Goal: Transaction & Acquisition: Book appointment/travel/reservation

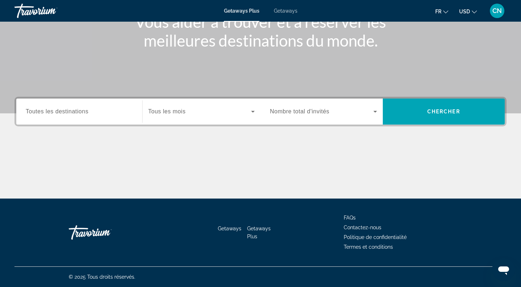
scroll to position [103, 0]
click at [183, 111] on span "Tous les mois" at bounding box center [166, 111] width 37 height 6
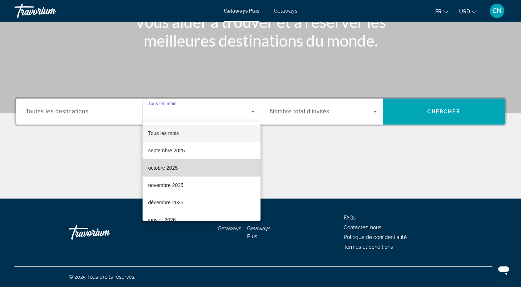
click at [168, 168] on span "octobre 2025" at bounding box center [163, 168] width 30 height 9
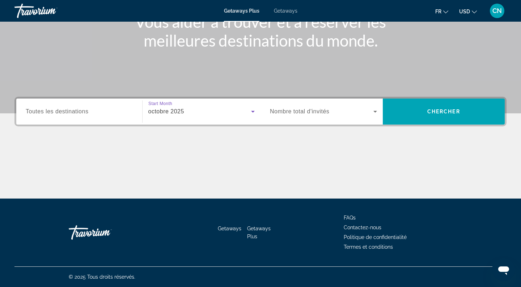
click at [313, 109] on span "Nombre total d'invités" at bounding box center [299, 111] width 59 height 6
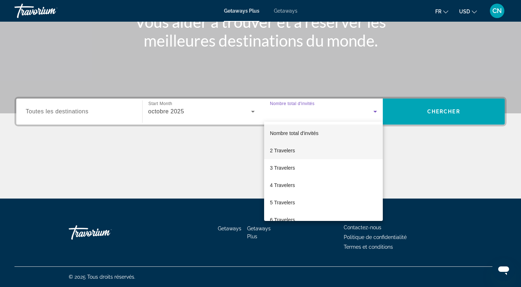
click at [287, 151] on span "2 Travelers" at bounding box center [282, 150] width 25 height 9
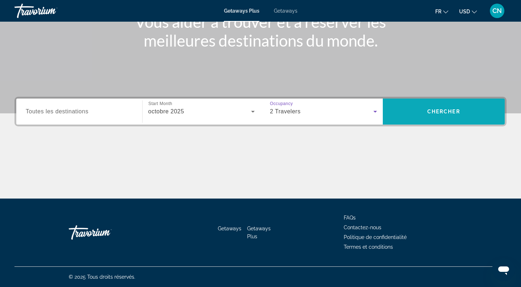
click at [416, 111] on span "Search widget" at bounding box center [444, 111] width 122 height 17
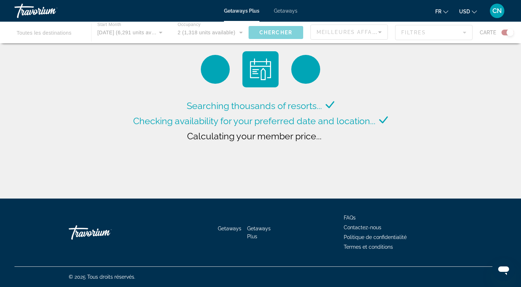
click at [287, 12] on span "Getaways" at bounding box center [286, 11] width 24 height 6
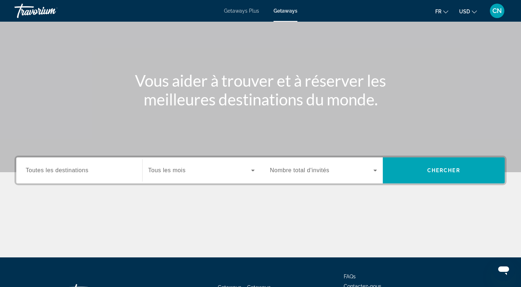
scroll to position [93, 0]
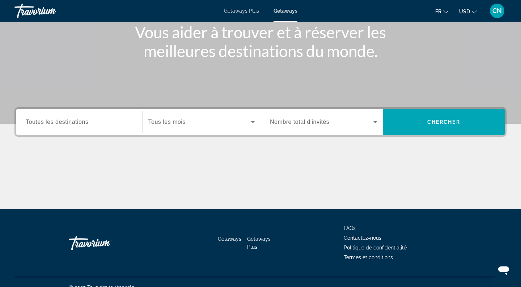
click at [238, 124] on span "Search widget" at bounding box center [199, 122] width 103 height 9
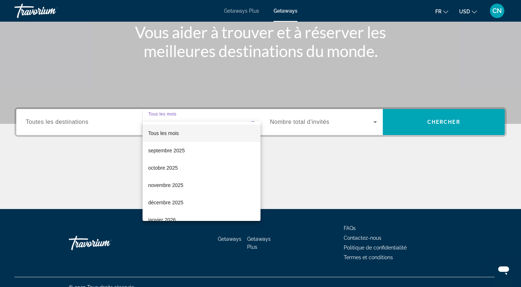
scroll to position [103, 0]
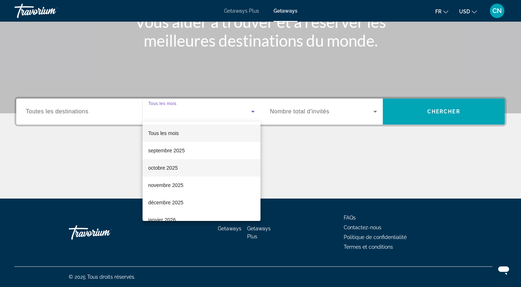
click at [172, 171] on span "octobre 2025" at bounding box center [163, 168] width 30 height 9
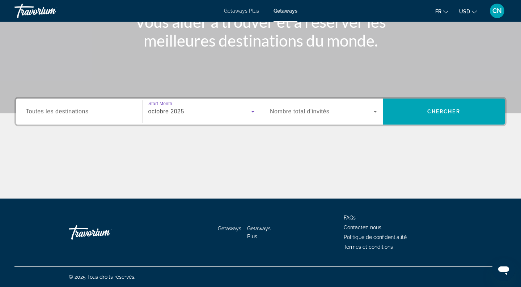
click at [338, 111] on span "Search widget" at bounding box center [321, 111] width 103 height 9
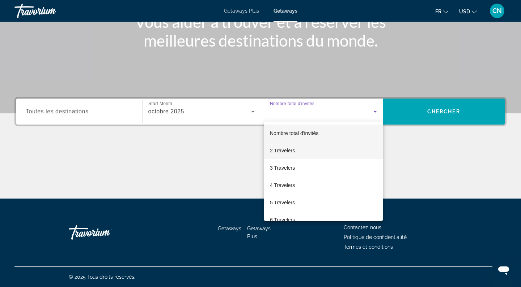
click at [301, 151] on mat-option "2 Travelers" at bounding box center [323, 150] width 119 height 17
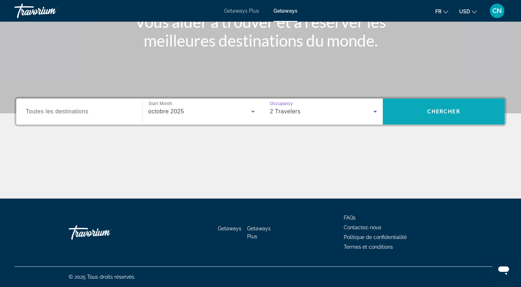
click at [431, 106] on span "Search widget" at bounding box center [444, 111] width 122 height 17
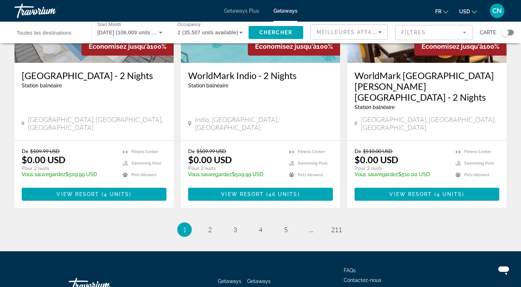
scroll to position [916, 0]
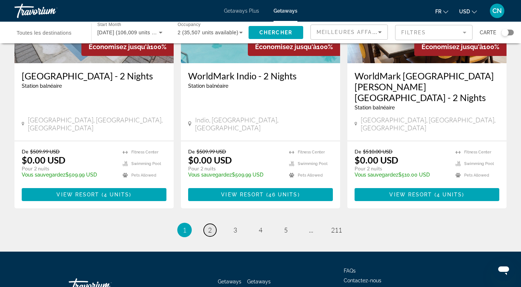
click at [210, 226] on span "2" at bounding box center [210, 230] width 4 height 8
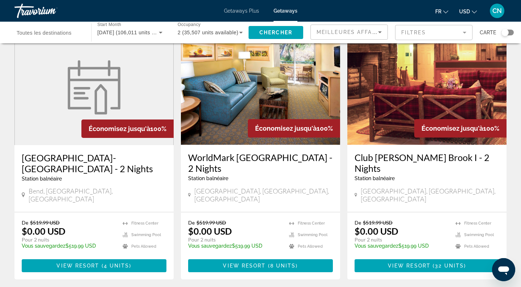
scroll to position [318, 0]
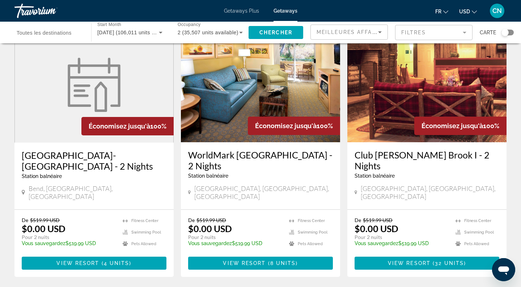
click at [507, 32] on div "Search widget" at bounding box center [504, 32] width 7 height 7
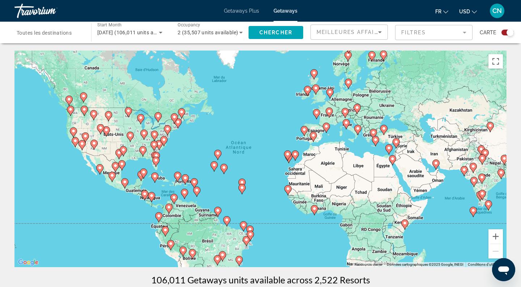
scroll to position [0, 0]
click at [496, 238] on button "Zoom avant" at bounding box center [495, 237] width 14 height 14
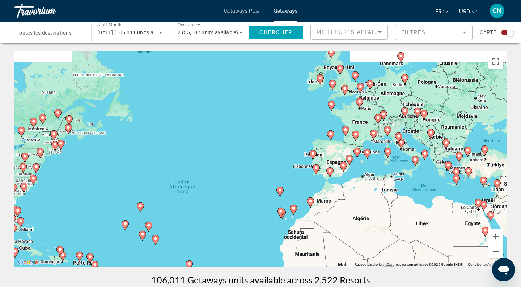
drag, startPoint x: 411, startPoint y: 131, endPoint x: 375, endPoint y: 184, distance: 64.1
click at [375, 184] on div "Pour activer le glissement avec le clavier, appuyez sur Alt+Entrée. Une fois ce…" at bounding box center [260, 159] width 492 height 217
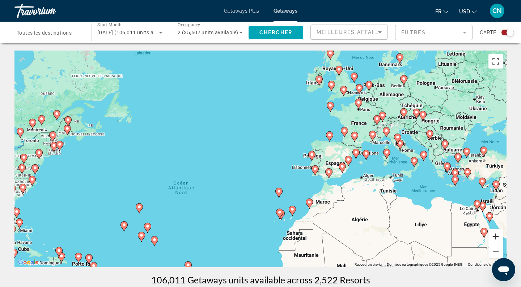
click at [497, 236] on button "Zoom avant" at bounding box center [495, 237] width 14 height 14
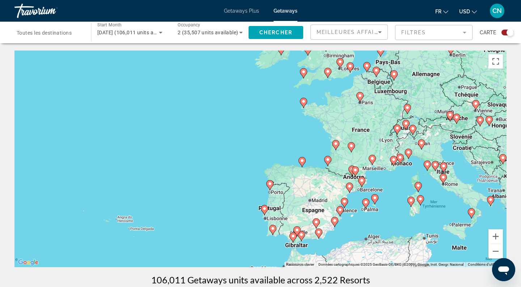
drag, startPoint x: 474, startPoint y: 141, endPoint x: 375, endPoint y: 184, distance: 108.0
click at [376, 184] on div "Pour activer le glissement avec le clavier, appuyez sur Alt+Entrée. Une fois ce…" at bounding box center [260, 159] width 492 height 217
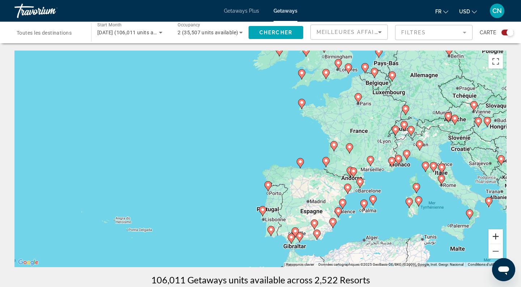
click at [495, 236] on button "Zoom avant" at bounding box center [495, 237] width 14 height 14
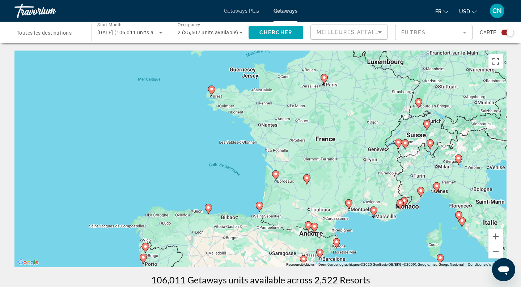
drag, startPoint x: 470, startPoint y: 149, endPoint x: 338, endPoint y: 185, distance: 136.8
click at [338, 185] on div "Pour activer le glissement avec le clavier, appuyez sur Alt+Entrée. Une fois ce…" at bounding box center [260, 159] width 492 height 217
click at [398, 143] on image "Main content" at bounding box center [398, 142] width 4 height 4
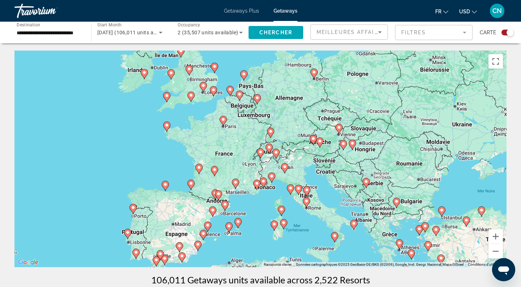
click at [244, 74] on image "Main content" at bounding box center [244, 74] width 4 height 4
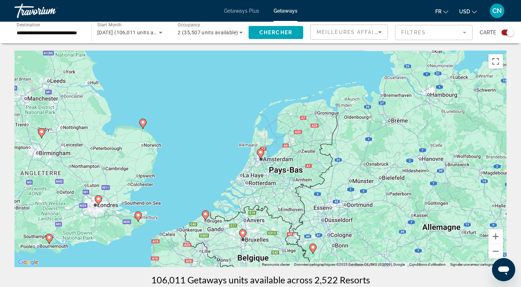
click at [261, 154] on image "Main content" at bounding box center [260, 152] width 4 height 4
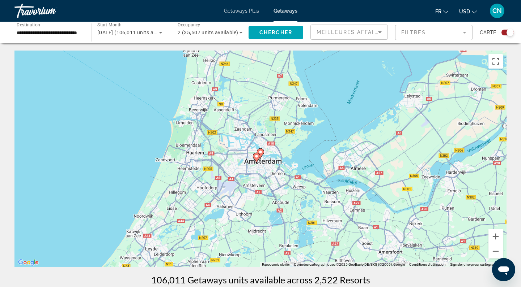
click at [256, 157] on image "Main content" at bounding box center [256, 156] width 4 height 4
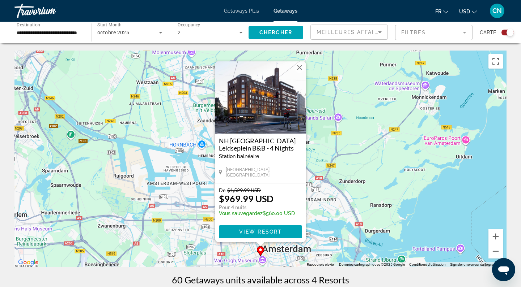
click at [299, 67] on button "Fermer" at bounding box center [299, 67] width 11 height 11
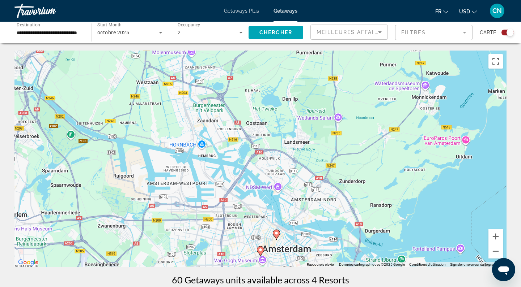
click at [277, 233] on image "Main content" at bounding box center [276, 233] width 4 height 4
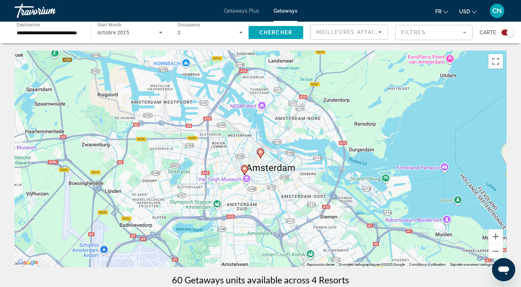
click at [262, 154] on image "Main content" at bounding box center [260, 152] width 4 height 4
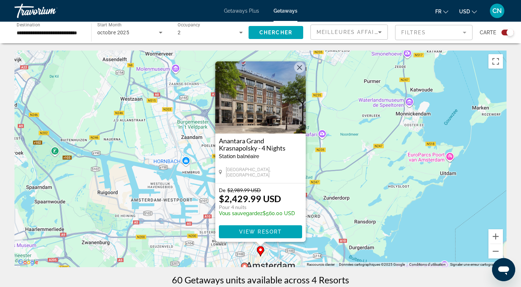
click at [299, 67] on button "Fermer" at bounding box center [299, 67] width 11 height 11
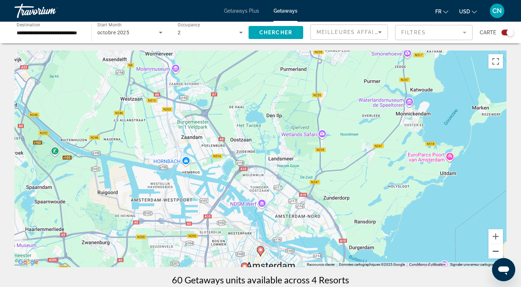
click at [492, 252] on button "Zoom arrière" at bounding box center [495, 251] width 14 height 14
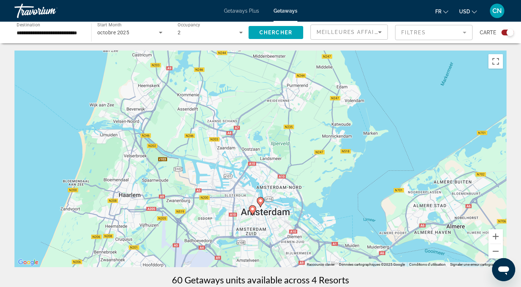
click at [252, 211] on image "Main content" at bounding box center [252, 209] width 4 height 4
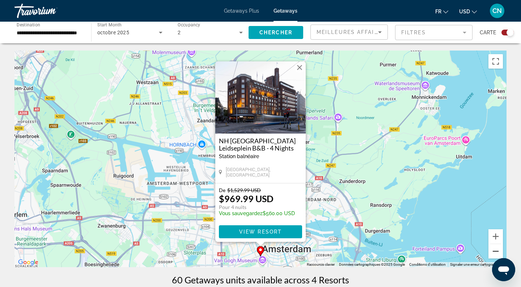
click at [495, 250] on button "Zoom arrière" at bounding box center [495, 251] width 14 height 14
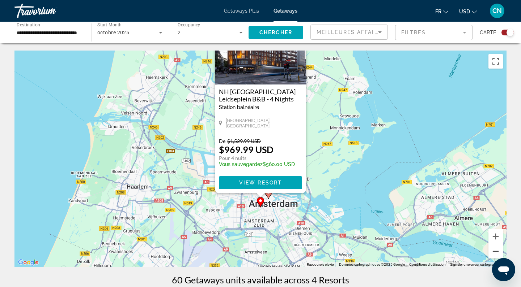
click at [495, 250] on button "Zoom arrière" at bounding box center [495, 251] width 14 height 14
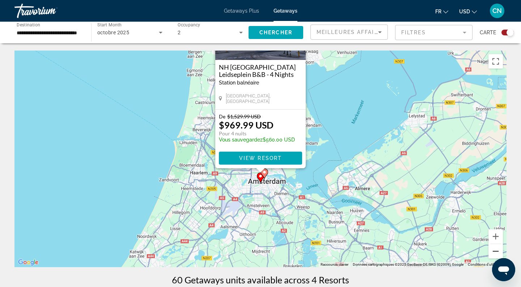
click at [495, 250] on button "Zoom arrière" at bounding box center [495, 251] width 14 height 14
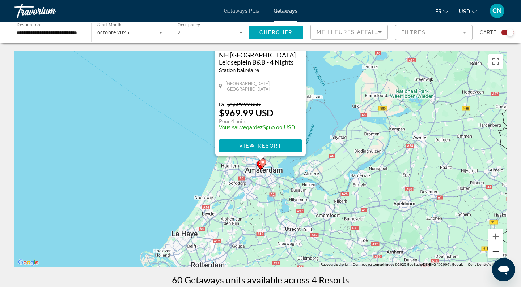
click at [495, 250] on button "Zoom arrière" at bounding box center [495, 251] width 14 height 14
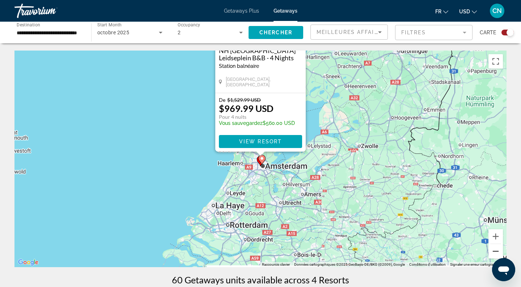
click at [495, 250] on button "Zoom arrière" at bounding box center [495, 251] width 14 height 14
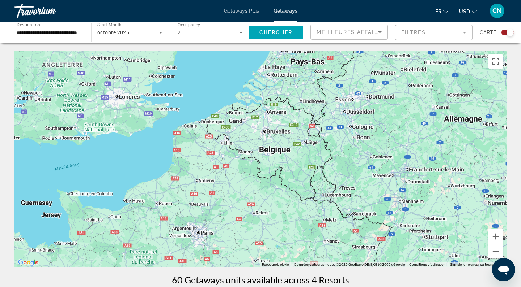
drag, startPoint x: 335, startPoint y: 188, endPoint x: 355, endPoint y: 59, distance: 131.0
click at [356, 59] on div "Pour activer le glissement avec le clavier, appuyez sur Alt+Entrée. Une fois ce…" at bounding box center [260, 159] width 492 height 217
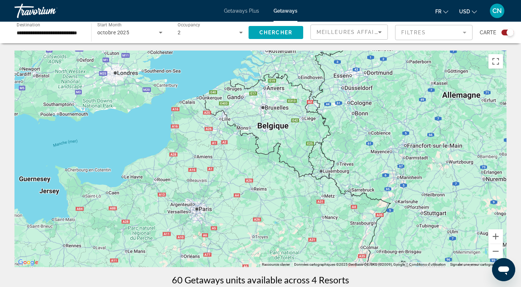
click at [509, 34] on div "Search widget" at bounding box center [509, 32] width 7 height 7
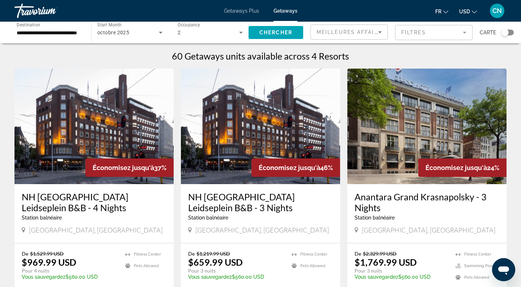
click at [506, 32] on div "Search widget" at bounding box center [504, 32] width 7 height 7
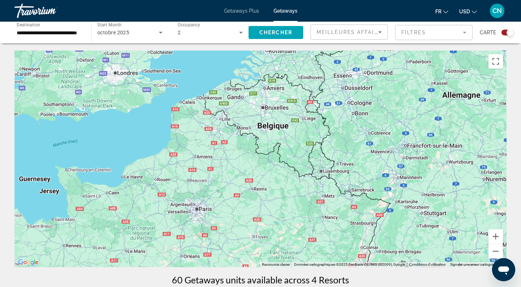
click at [49, 31] on input "**********" at bounding box center [49, 33] width 65 height 9
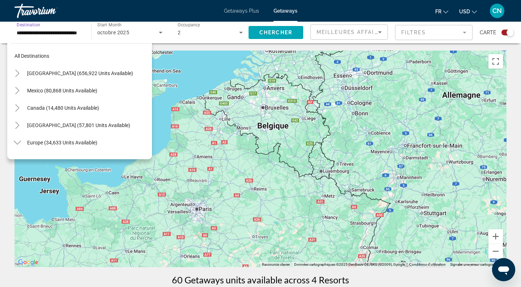
scroll to position [269, 0]
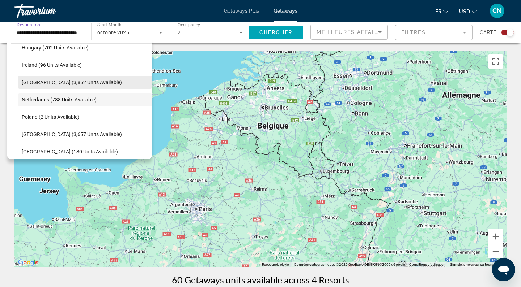
click at [45, 83] on span "Italy (3,852 units available)" at bounding box center [72, 83] width 100 height 6
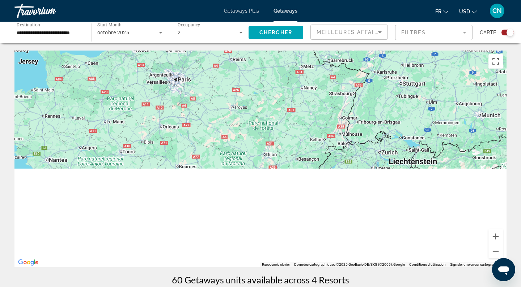
drag, startPoint x: 314, startPoint y: 199, endPoint x: 283, endPoint y: 59, distance: 143.4
click at [283, 59] on div "Pour activer le glissement avec le clavier, appuyez sur Alt+Entrée. Une fois ce…" at bounding box center [260, 159] width 492 height 217
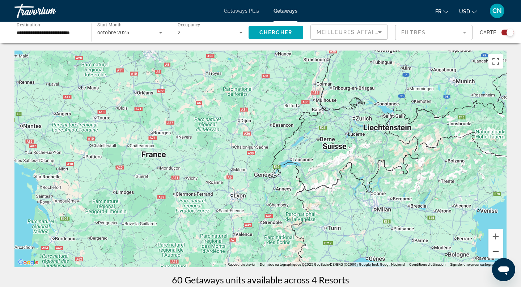
click at [495, 251] on button "Zoom arrière" at bounding box center [495, 251] width 14 height 14
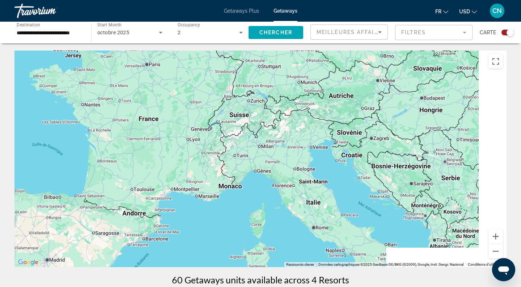
drag, startPoint x: 366, startPoint y: 175, endPoint x: 300, endPoint y: 124, distance: 84.3
click at [300, 124] on div "Pour activer le glissement avec le clavier, appuyez sur Alt+Entrée. Une fois ce…" at bounding box center [260, 159] width 492 height 217
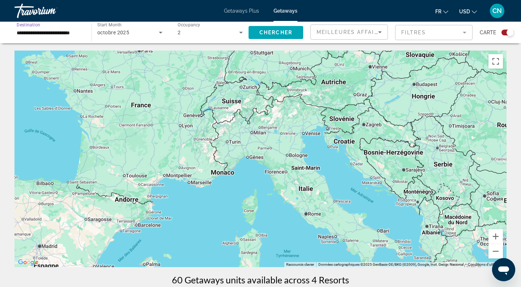
click at [67, 34] on input "**********" at bounding box center [49, 33] width 65 height 9
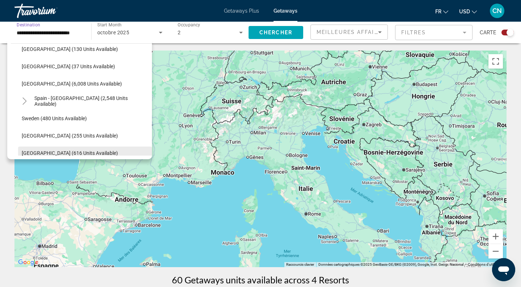
scroll to position [372, 0]
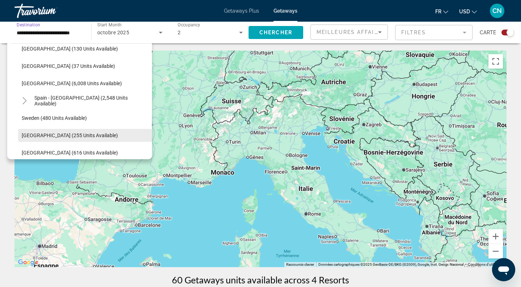
click at [56, 136] on span "Switzerland (255 units available)" at bounding box center [70, 136] width 96 height 6
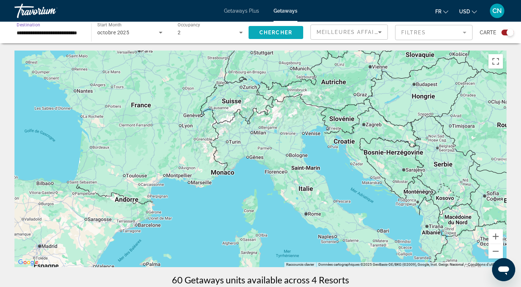
click at [277, 34] on span "Chercher" at bounding box center [275, 33] width 33 height 6
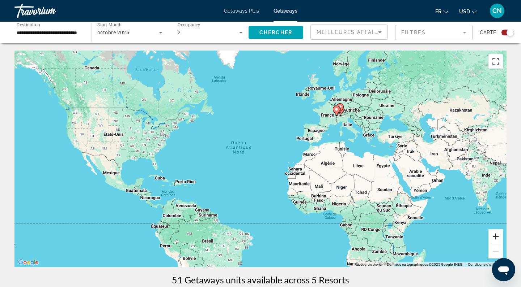
click at [496, 236] on button "Zoom avant" at bounding box center [495, 237] width 14 height 14
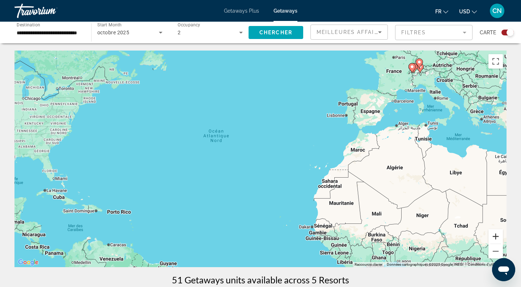
click at [496, 236] on button "Zoom avant" at bounding box center [495, 237] width 14 height 14
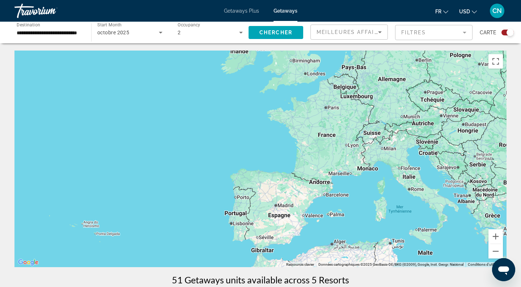
drag, startPoint x: 493, startPoint y: 97, endPoint x: 285, endPoint y: 249, distance: 257.2
click at [285, 249] on div "Main content" at bounding box center [260, 159] width 492 height 217
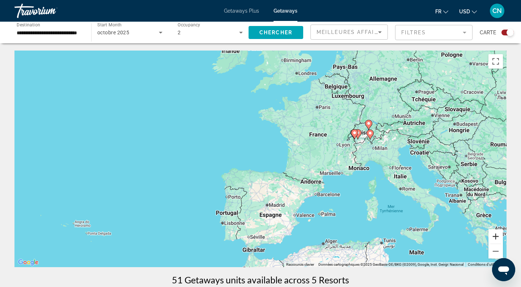
click at [495, 236] on button "Zoom avant" at bounding box center [495, 237] width 14 height 14
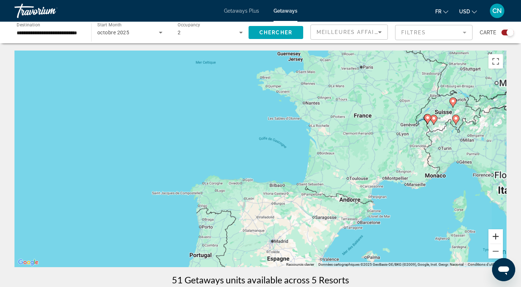
click at [495, 236] on button "Zoom avant" at bounding box center [495, 237] width 14 height 14
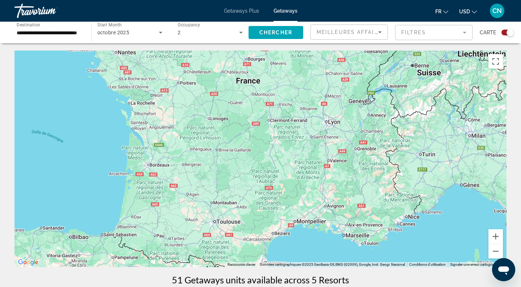
drag, startPoint x: 448, startPoint y: 144, endPoint x: 204, endPoint y: 163, distance: 244.8
click at [204, 163] on div "Main content" at bounding box center [260, 159] width 492 height 217
click at [392, 97] on icon "Main content" at bounding box center [393, 94] width 7 height 9
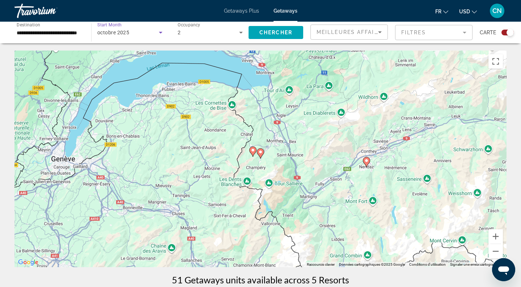
click at [158, 33] on icon "Search widget" at bounding box center [160, 32] width 9 height 9
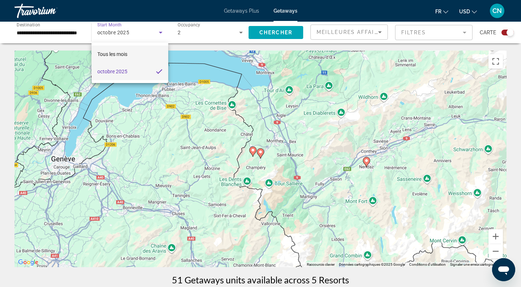
click at [120, 50] on span "Tous les mois" at bounding box center [112, 54] width 30 height 9
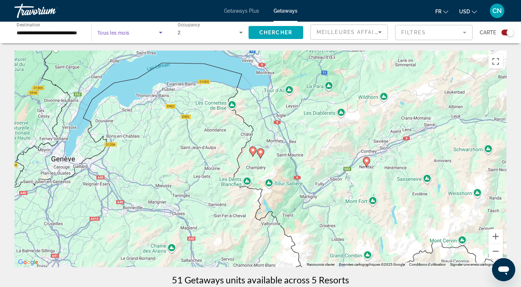
click at [43, 33] on input "**********" at bounding box center [49, 33] width 65 height 9
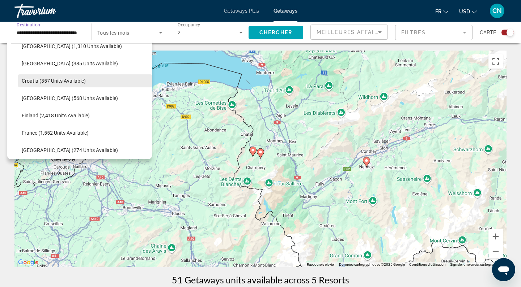
scroll to position [135, 0]
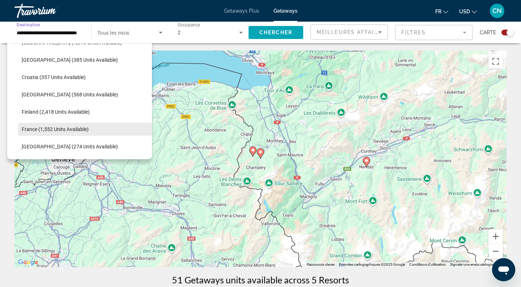
click at [42, 126] on span "Search widget" at bounding box center [85, 129] width 134 height 17
type input "**********"
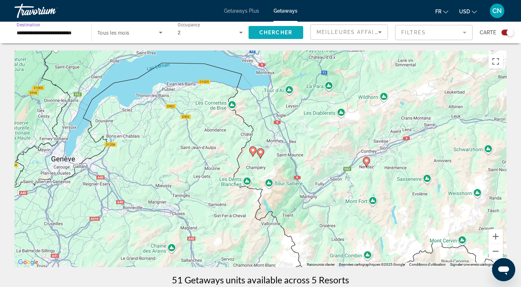
click at [266, 35] on span "Search widget" at bounding box center [275, 32] width 55 height 17
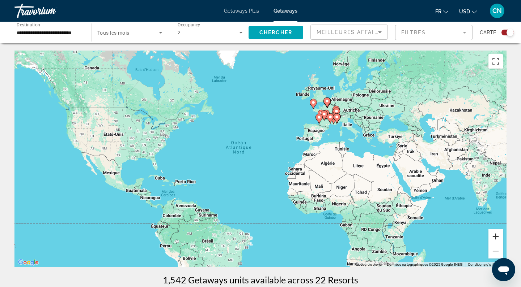
click at [499, 240] on button "Zoom avant" at bounding box center [495, 237] width 14 height 14
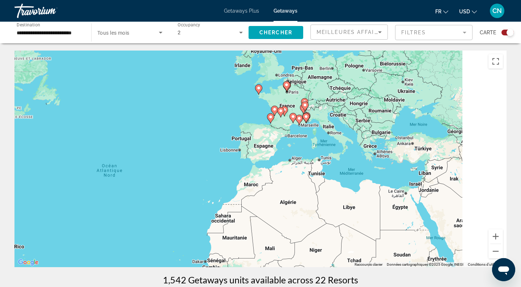
drag, startPoint x: 413, startPoint y: 153, endPoint x: 291, endPoint y: 187, distance: 126.6
click at [291, 187] on div "Pour naviguer, appuyez sur les touches fléchées. Pour activer le glissement ave…" at bounding box center [260, 159] width 492 height 217
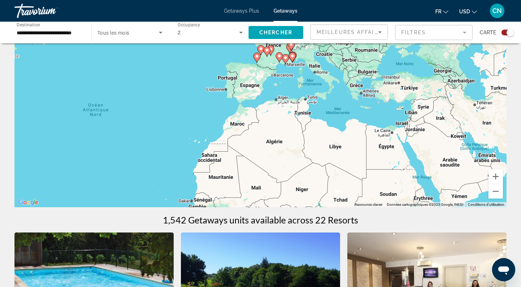
scroll to position [57, 0]
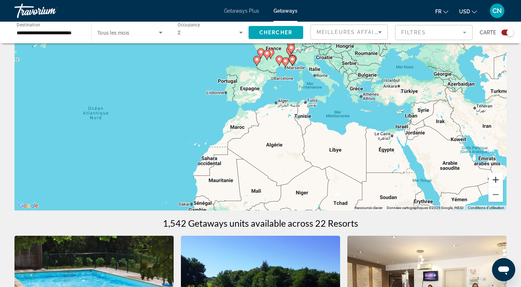
click at [498, 184] on button "Zoom avant" at bounding box center [495, 180] width 14 height 14
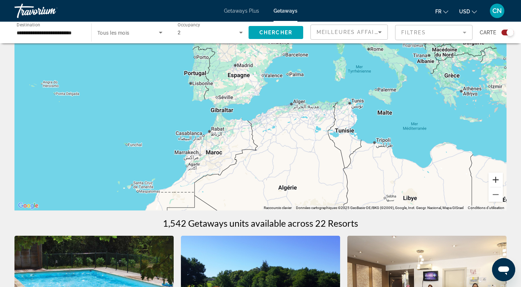
click at [498, 184] on button "Zoom avant" at bounding box center [495, 180] width 14 height 14
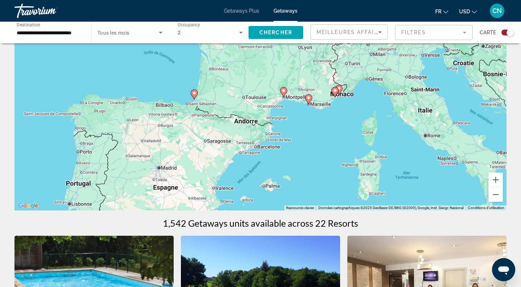
drag, startPoint x: 419, startPoint y: 80, endPoint x: 367, endPoint y: 238, distance: 166.0
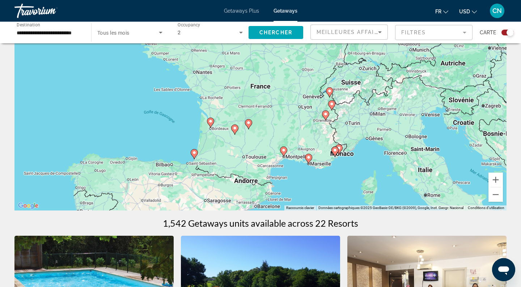
drag, startPoint x: 389, startPoint y: 143, endPoint x: 389, endPoint y: 178, distance: 34.7
click at [389, 178] on div "Pour naviguer, appuyez sur les touches fléchées. Pour activer le glissement ave…" at bounding box center [260, 102] width 492 height 217
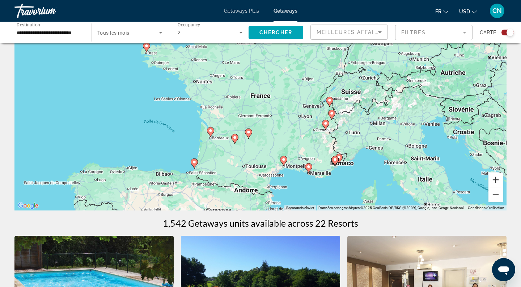
click at [495, 178] on button "Zoom avant" at bounding box center [495, 180] width 14 height 14
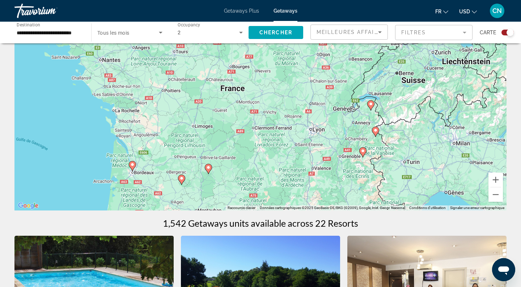
drag, startPoint x: 451, startPoint y: 149, endPoint x: 419, endPoint y: 146, distance: 31.6
click at [419, 146] on div "Pour naviguer, appuyez sur les touches fléchées. Pour activer le glissement ave…" at bounding box center [260, 102] width 492 height 217
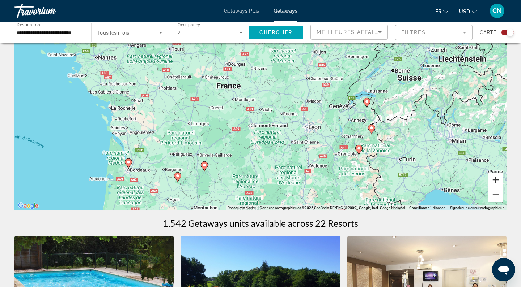
click at [496, 179] on button "Zoom avant" at bounding box center [495, 180] width 14 height 14
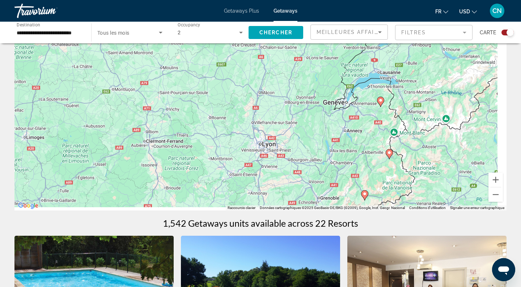
drag, startPoint x: 407, startPoint y: 135, endPoint x: 312, endPoint y: 127, distance: 94.7
click at [312, 127] on div "Pour naviguer, appuyez sur les touches fléchées. Pour activer le glissement ave…" at bounding box center [260, 102] width 492 height 217
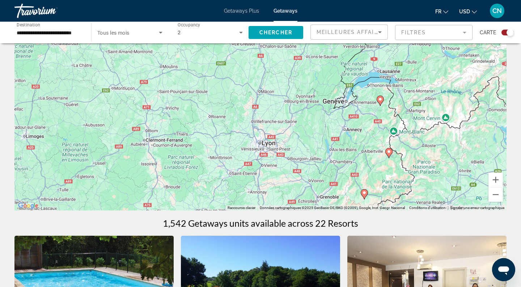
click at [381, 101] on image "Main content" at bounding box center [380, 99] width 4 height 4
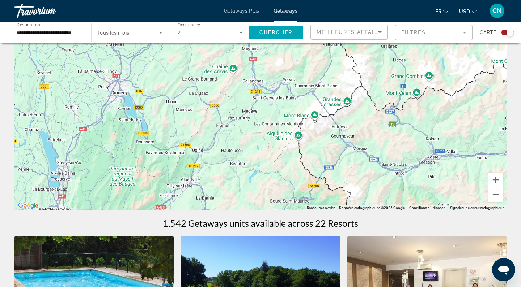
drag, startPoint x: 286, startPoint y: 162, endPoint x: 287, endPoint y: 45, distance: 117.5
click at [287, 45] on div "Pour naviguer, appuyez sur les touches fléchées. Pour activer le glissement ave…" at bounding box center [260, 102] width 492 height 217
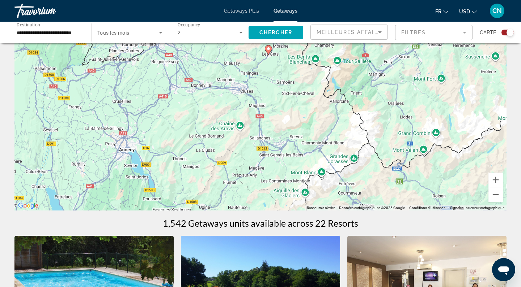
drag, startPoint x: 274, startPoint y: 101, endPoint x: 281, endPoint y: 172, distance: 71.9
click at [281, 172] on div "Pour naviguer, appuyez sur les touches fléchées. Pour activer le glissement ave…" at bounding box center [260, 102] width 492 height 217
click at [266, 48] on image "Main content" at bounding box center [268, 49] width 4 height 4
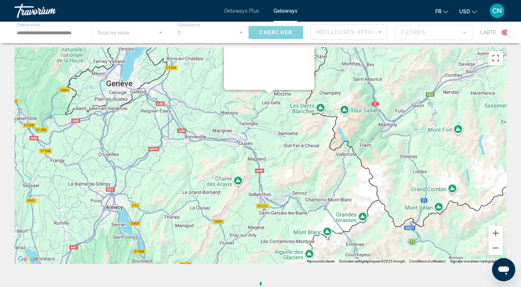
scroll to position [0, 0]
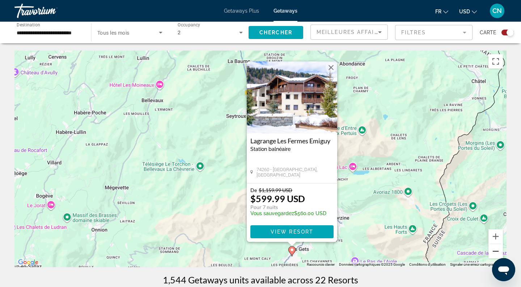
click at [493, 249] on button "Zoom arrière" at bounding box center [495, 251] width 14 height 14
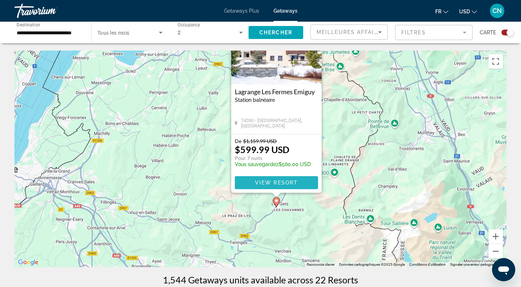
click at [252, 183] on span "Main content" at bounding box center [276, 182] width 83 height 17
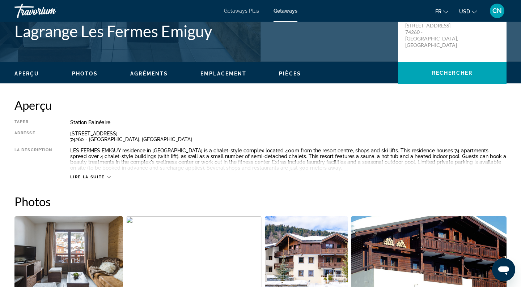
scroll to position [178, 0]
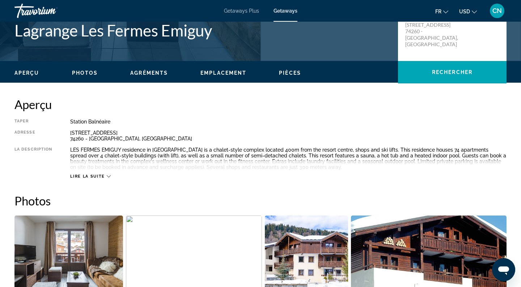
click at [102, 175] on span "Lire la suite" at bounding box center [87, 176] width 34 height 5
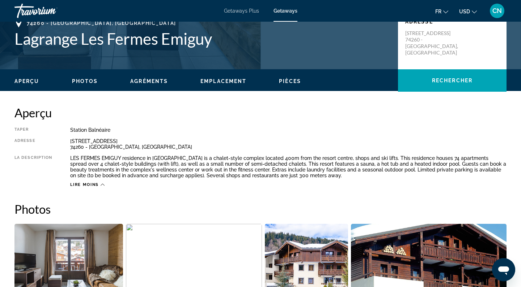
scroll to position [174, 0]
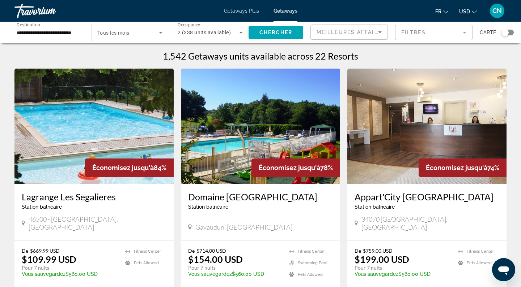
click at [505, 33] on div "Search widget" at bounding box center [504, 32] width 7 height 7
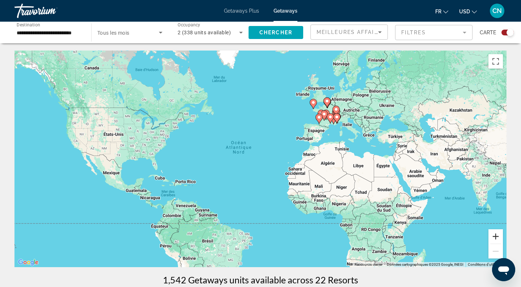
click at [498, 236] on button "Zoom avant" at bounding box center [495, 237] width 14 height 14
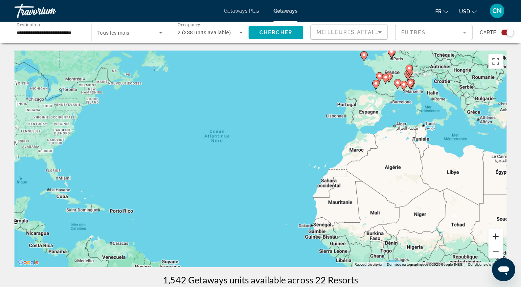
click at [498, 236] on button "Zoom avant" at bounding box center [495, 237] width 14 height 14
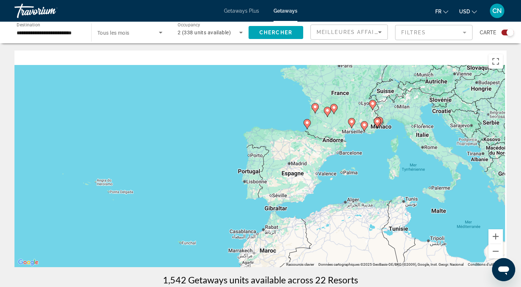
drag, startPoint x: 479, startPoint y: 104, endPoint x: 258, endPoint y: 242, distance: 260.9
click at [258, 242] on div "Pour activer le glissement avec le clavier, appuyez sur Alt+Entrée. Une fois ce…" at bounding box center [260, 159] width 492 height 217
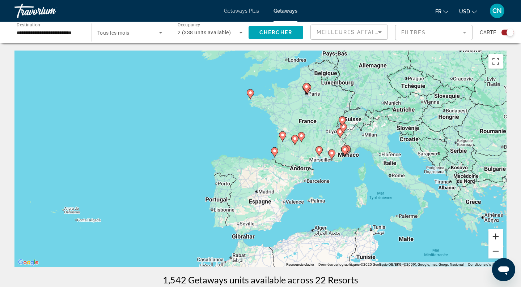
click at [496, 234] on button "Zoom avant" at bounding box center [495, 237] width 14 height 14
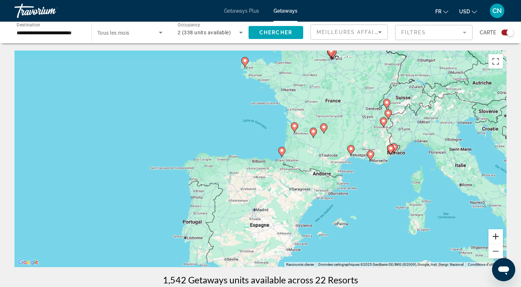
click at [496, 234] on button "Zoom avant" at bounding box center [495, 237] width 14 height 14
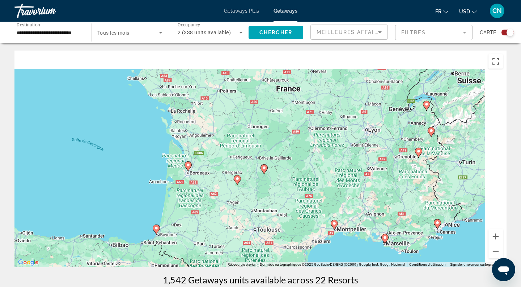
drag, startPoint x: 472, startPoint y: 144, endPoint x: 277, endPoint y: 240, distance: 217.5
click at [277, 240] on div "Pour activer le glissement avec le clavier, appuyez sur Alt+Entrée. Une fois ce…" at bounding box center [260, 159] width 492 height 217
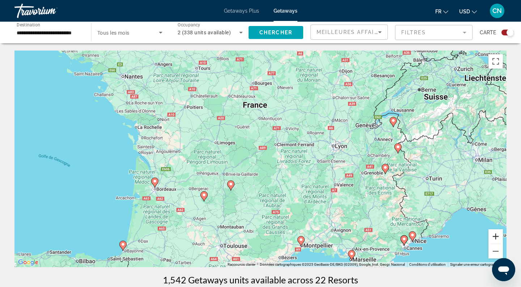
click at [495, 236] on button "Zoom avant" at bounding box center [495, 237] width 14 height 14
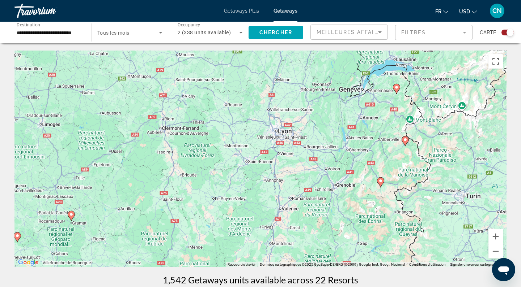
drag, startPoint x: 417, startPoint y: 199, endPoint x: 285, endPoint y: 196, distance: 132.4
click at [285, 196] on div "Pour activer le glissement avec le clavier, appuyez sur Alt+Entrée. Une fois ce…" at bounding box center [260, 159] width 492 height 217
click at [405, 142] on image "Main content" at bounding box center [404, 140] width 4 height 4
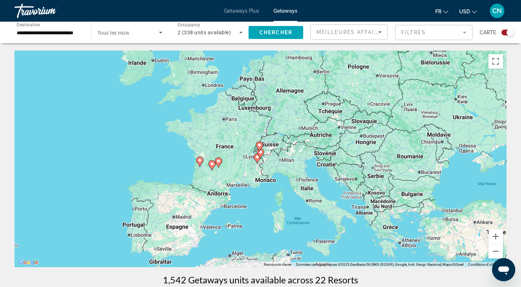
click at [261, 152] on image "Main content" at bounding box center [260, 152] width 4 height 4
type input "**********"
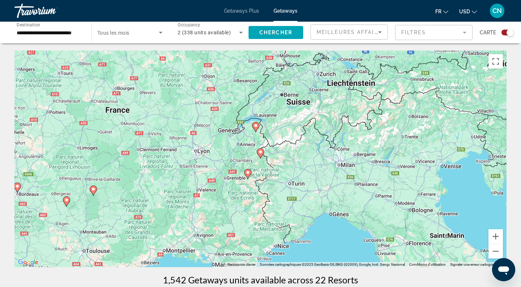
click at [259, 153] on image "Main content" at bounding box center [260, 152] width 4 height 4
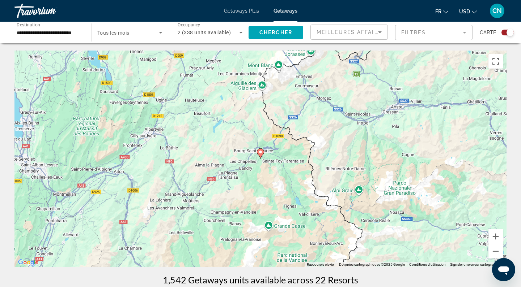
click at [259, 152] on image "Main content" at bounding box center [260, 152] width 4 height 4
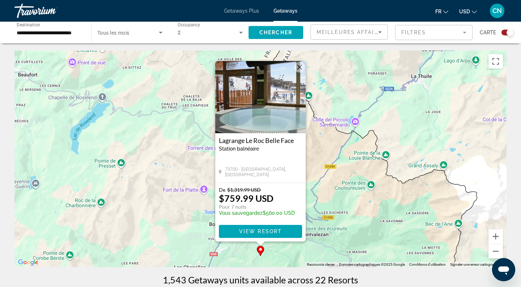
click at [299, 68] on button "Fermer" at bounding box center [299, 67] width 11 height 11
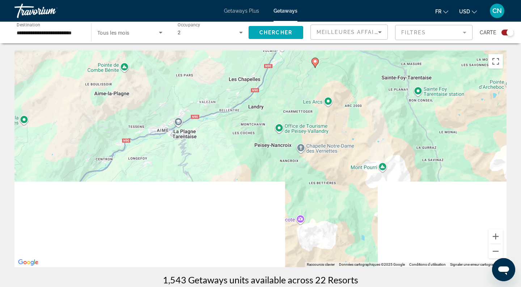
drag, startPoint x: 254, startPoint y: 192, endPoint x: 307, endPoint y: 0, distance: 199.7
click at [307, 0] on div "**********" at bounding box center [260, 143] width 521 height 287
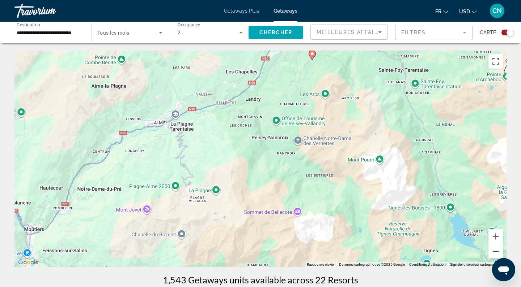
click at [497, 254] on button "Zoom arrière" at bounding box center [495, 251] width 14 height 14
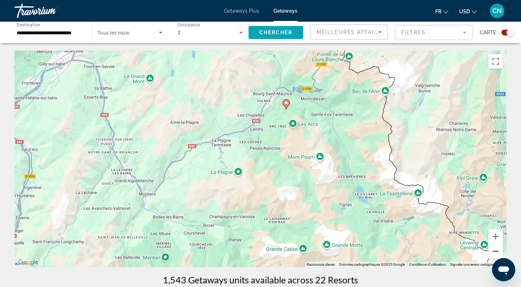
click at [497, 254] on button "Zoom arrière" at bounding box center [495, 251] width 14 height 14
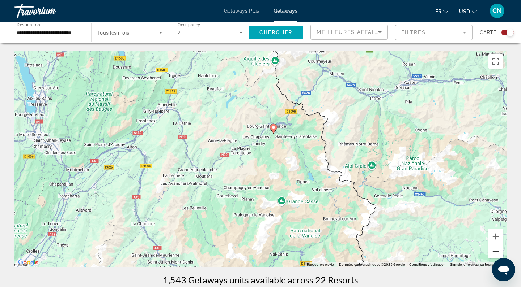
click at [495, 254] on button "Zoom arrière" at bounding box center [495, 251] width 14 height 14
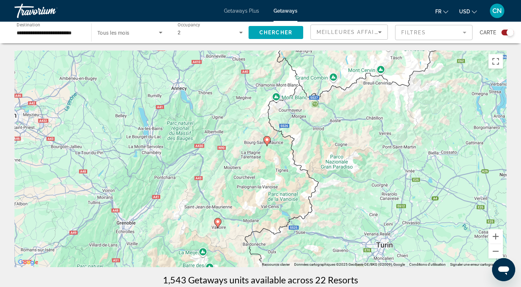
click at [217, 222] on image "Main content" at bounding box center [217, 222] width 4 height 4
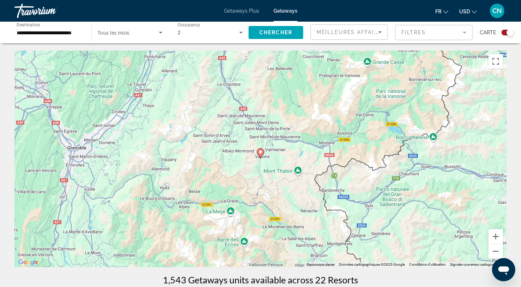
click at [261, 154] on icon "Main content" at bounding box center [260, 153] width 7 height 9
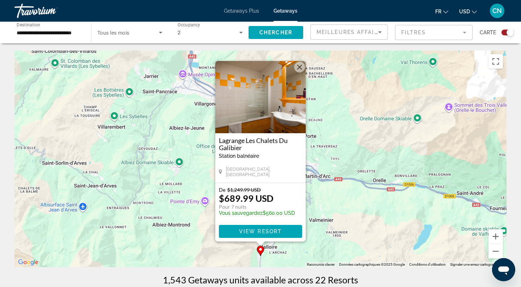
click at [302, 63] on button "Fermer" at bounding box center [299, 67] width 11 height 11
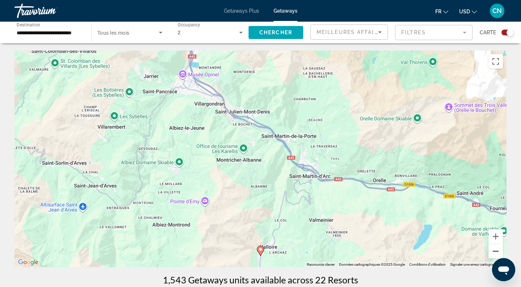
click at [495, 251] on button "Zoom arrière" at bounding box center [495, 251] width 14 height 14
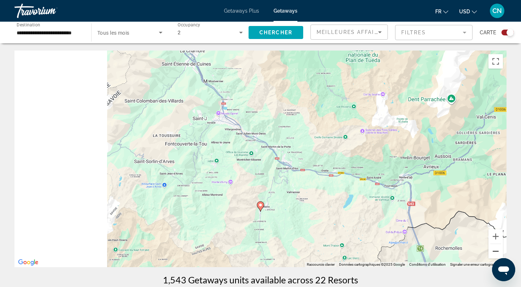
click at [495, 251] on button "Zoom arrière" at bounding box center [495, 251] width 14 height 14
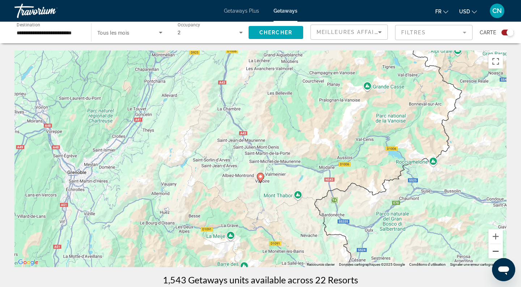
click at [495, 251] on button "Zoom arrière" at bounding box center [495, 251] width 14 height 14
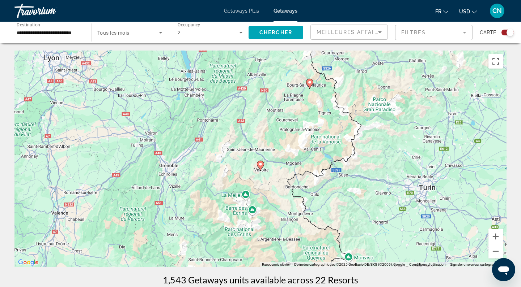
click at [310, 82] on image "Main content" at bounding box center [309, 82] width 4 height 4
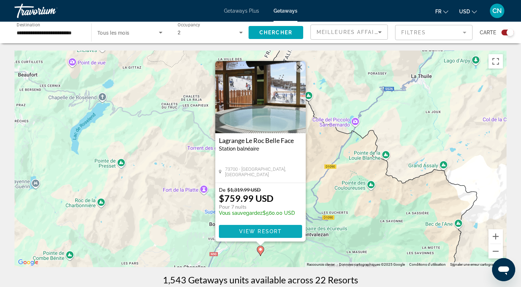
click at [249, 232] on span "View Resort" at bounding box center [260, 232] width 43 height 6
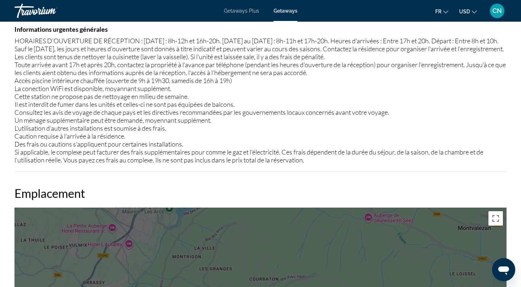
scroll to position [813, 0]
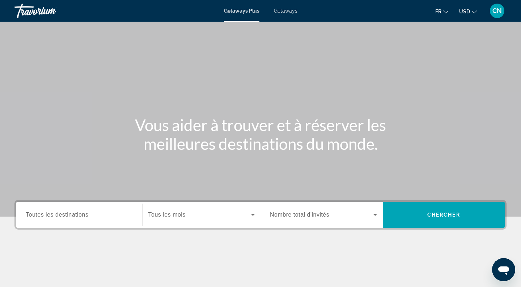
click at [281, 12] on span "Getaways" at bounding box center [286, 11] width 24 height 6
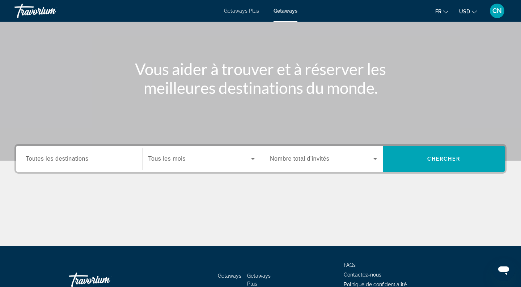
scroll to position [62, 0]
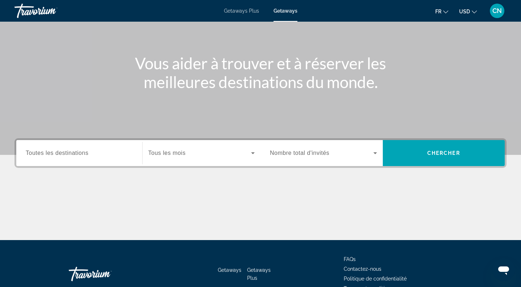
click at [68, 152] on span "Toutes les destinations" at bounding box center [57, 153] width 63 height 6
click at [68, 152] on input "Destination Toutes les destinations" at bounding box center [79, 153] width 107 height 9
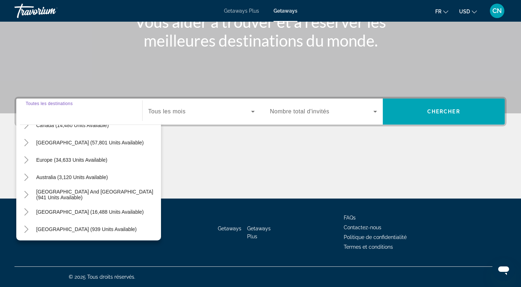
scroll to position [64, 0]
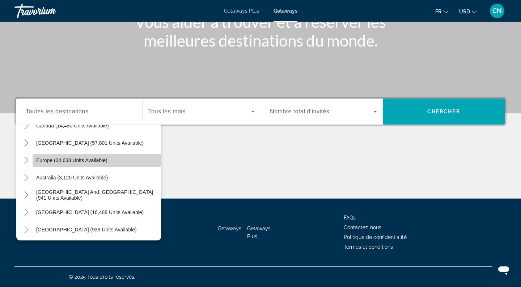
click at [61, 159] on span "Europe (34,633 units available)" at bounding box center [71, 161] width 71 height 6
type input "**********"
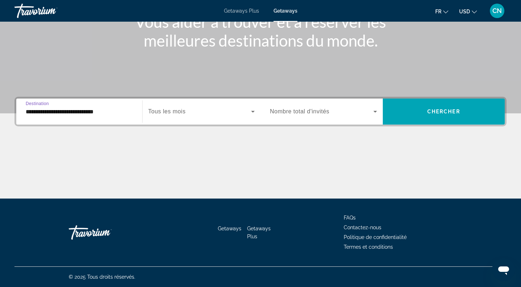
click at [185, 109] on span "Tous les mois" at bounding box center [166, 111] width 37 height 6
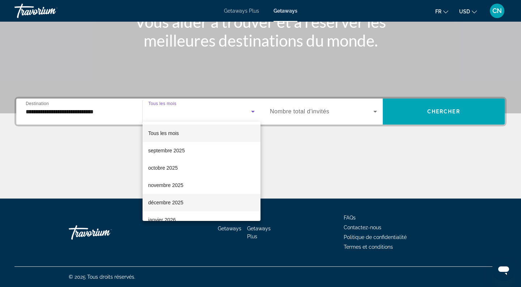
click at [170, 198] on mat-option "décembre 2025" at bounding box center [201, 202] width 118 height 17
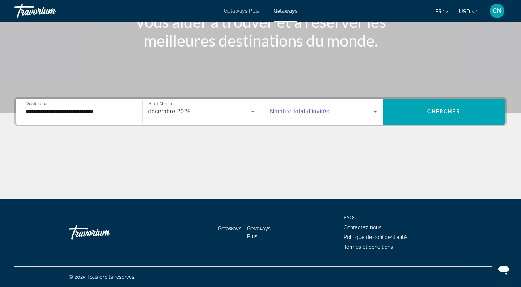
click at [338, 112] on span "Search widget" at bounding box center [321, 111] width 103 height 9
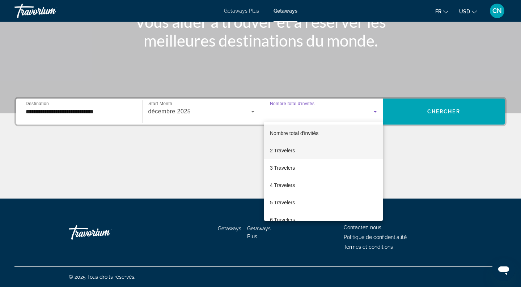
click at [305, 151] on mat-option "2 Travelers" at bounding box center [323, 150] width 119 height 17
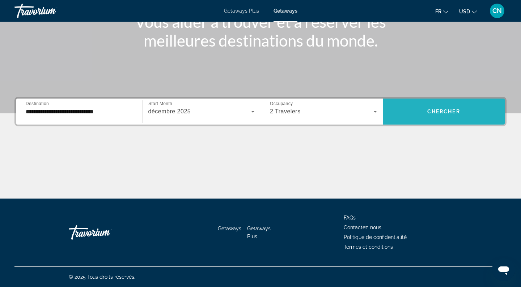
click at [419, 111] on span "Search widget" at bounding box center [444, 111] width 122 height 17
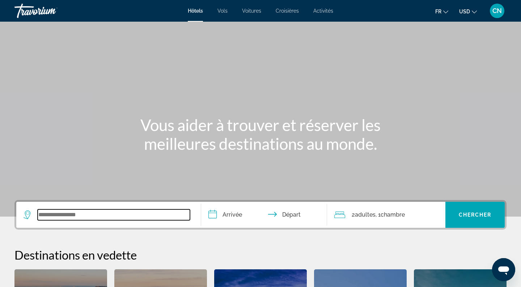
click at [77, 215] on input "Search widget" at bounding box center [114, 215] width 152 height 11
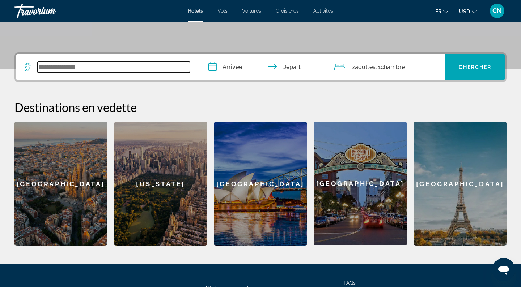
scroll to position [177, 0]
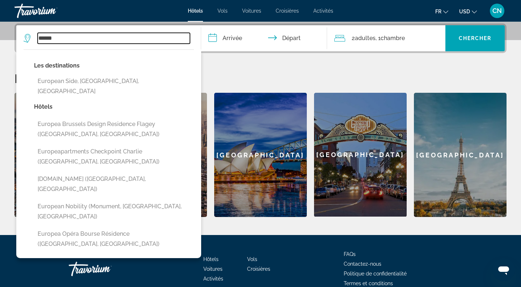
type input "******"
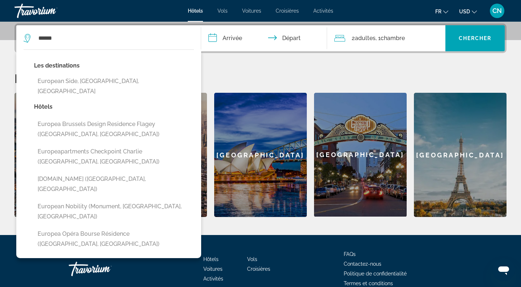
click at [265, 72] on h2 "Destinations en vedette" at bounding box center [260, 78] width 492 height 14
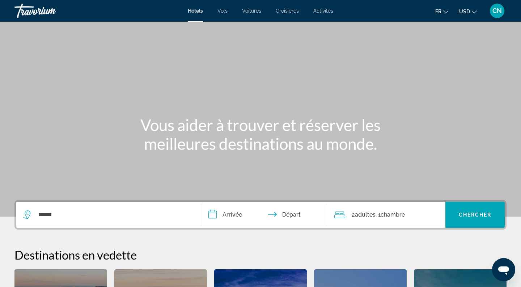
scroll to position [0, 0]
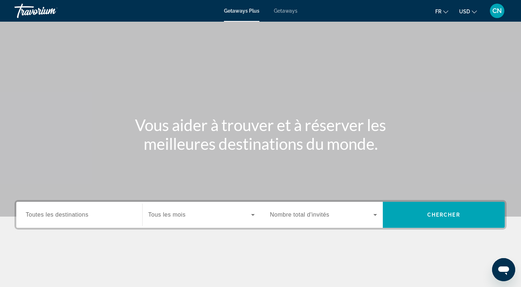
scroll to position [99, 0]
